Goal: Task Accomplishment & Management: Complete application form

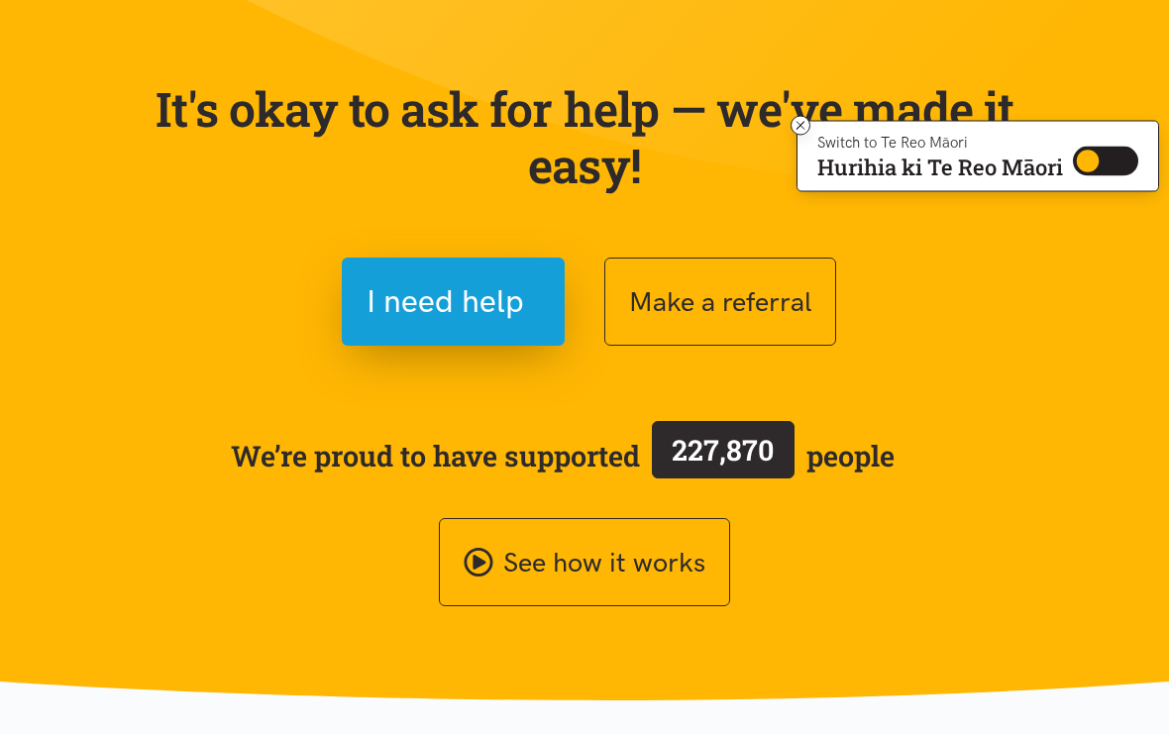
scroll to position [146, 0]
click at [773, 309] on button "Make a referral" at bounding box center [721, 302] width 232 height 88
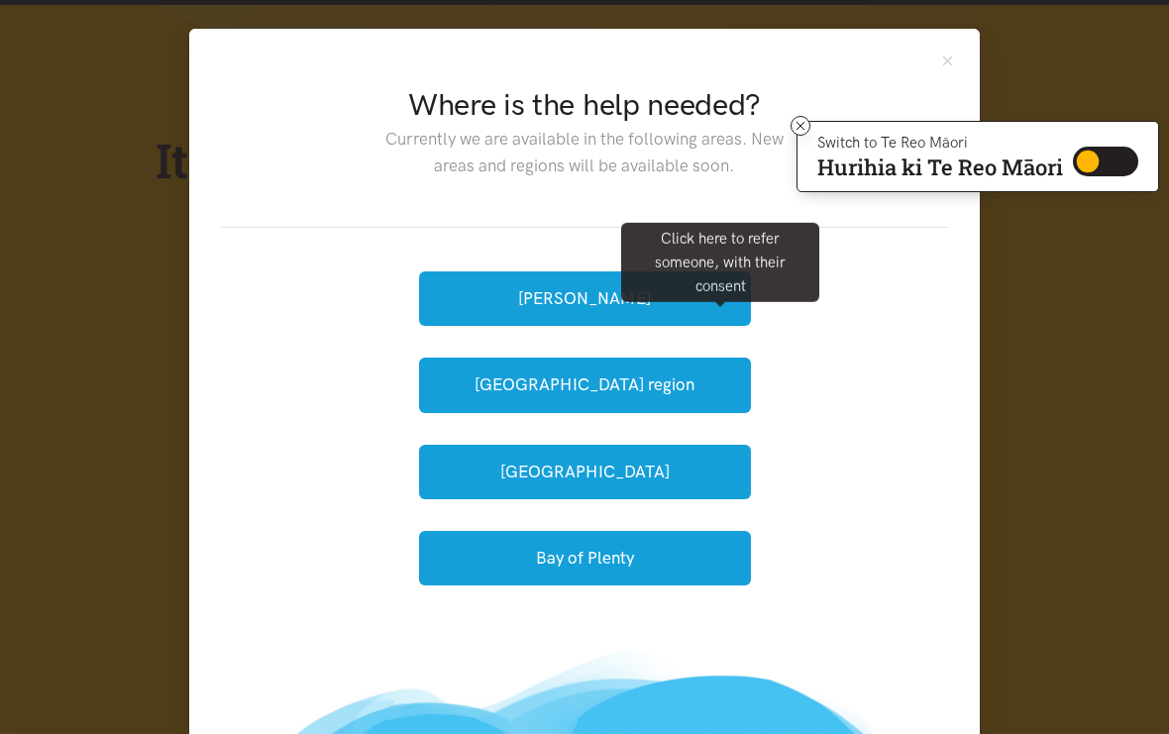
scroll to position [0, 0]
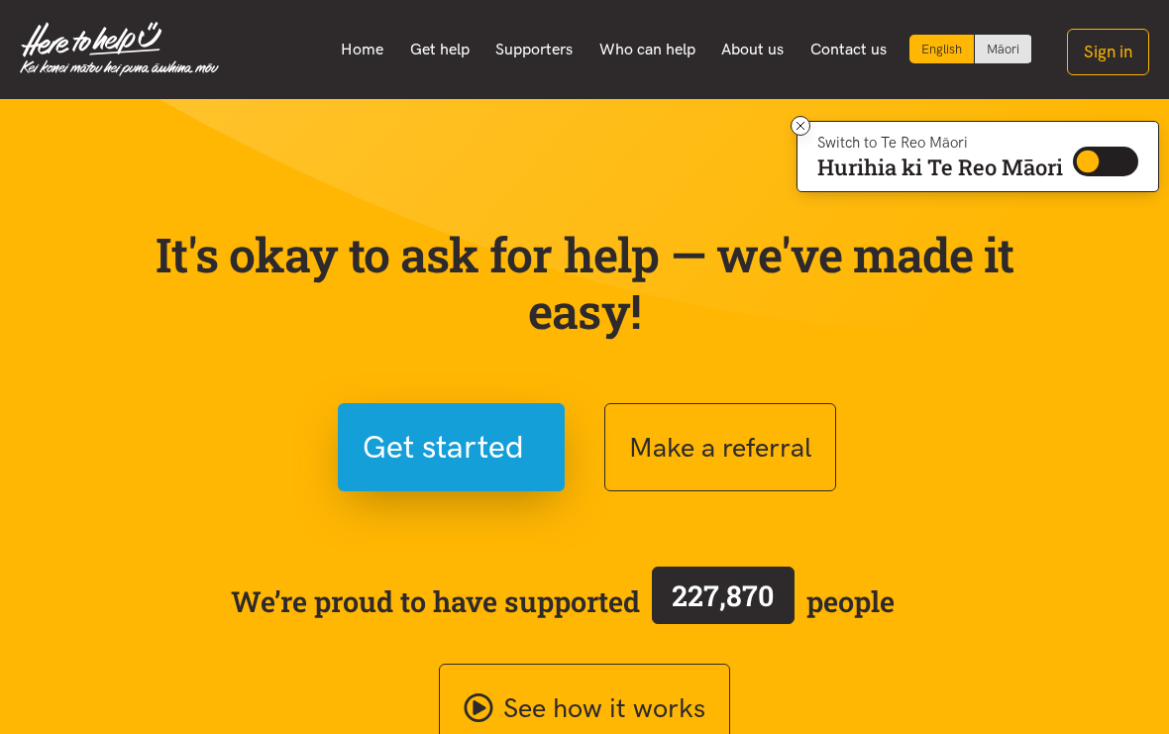
click at [753, 461] on button "Make a referral" at bounding box center [721, 447] width 232 height 88
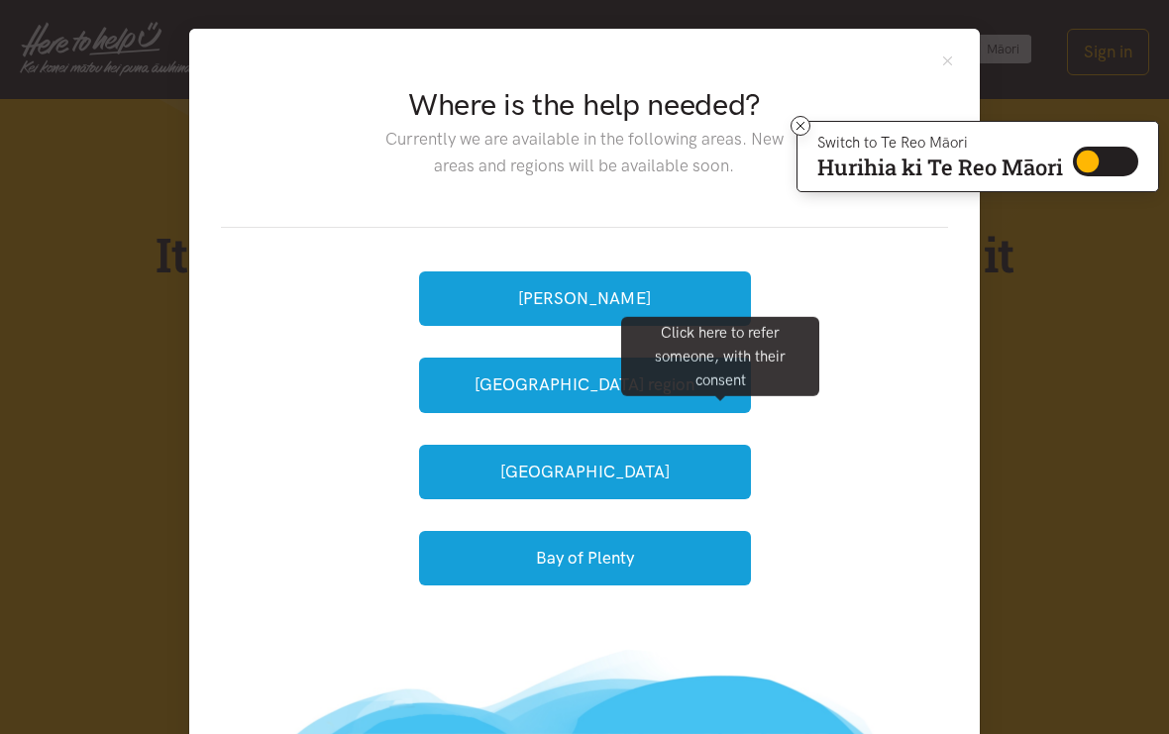
click at [845, 395] on div "[PERSON_NAME] [GEOGRAPHIC_DATA] region [GEOGRAPHIC_DATA] Bay of [GEOGRAPHIC_DAT…" at bounding box center [584, 428] width 727 height 401
